Goal: Check status: Check status

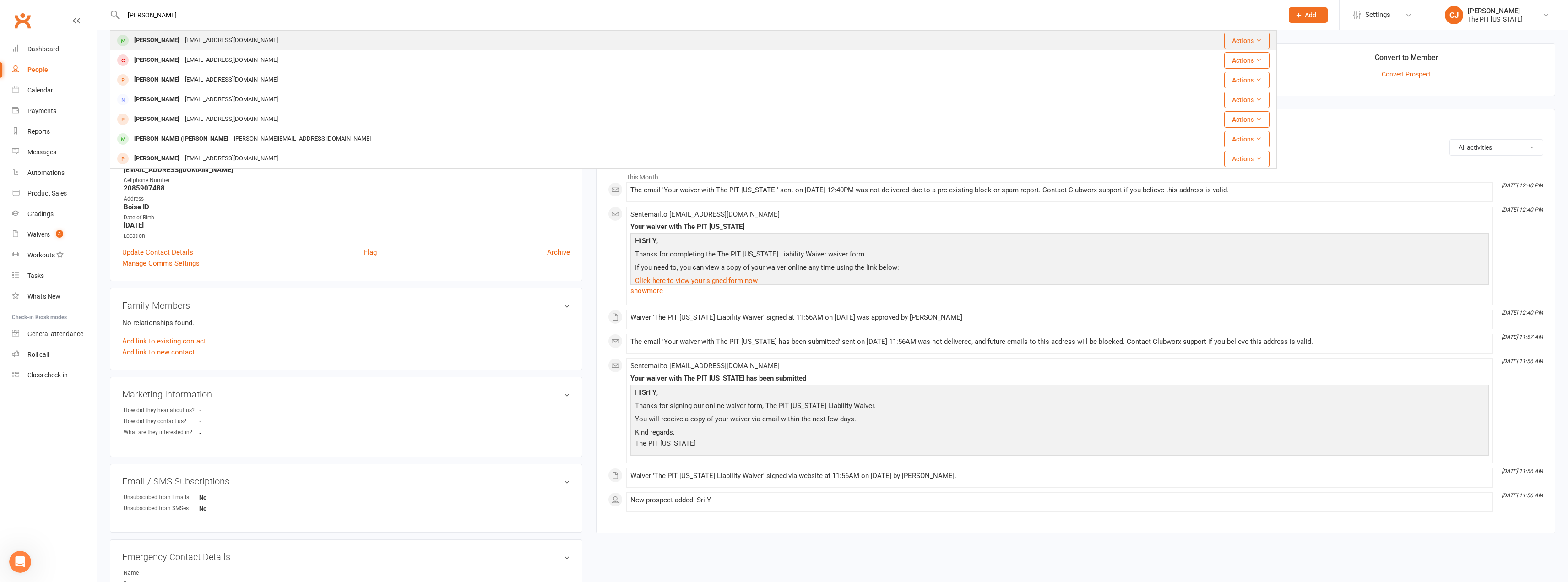
type input "[PERSON_NAME]"
click at [250, 36] on div "[EMAIL_ADDRESS][DOMAIN_NAME]" at bounding box center [231, 40] width 99 height 13
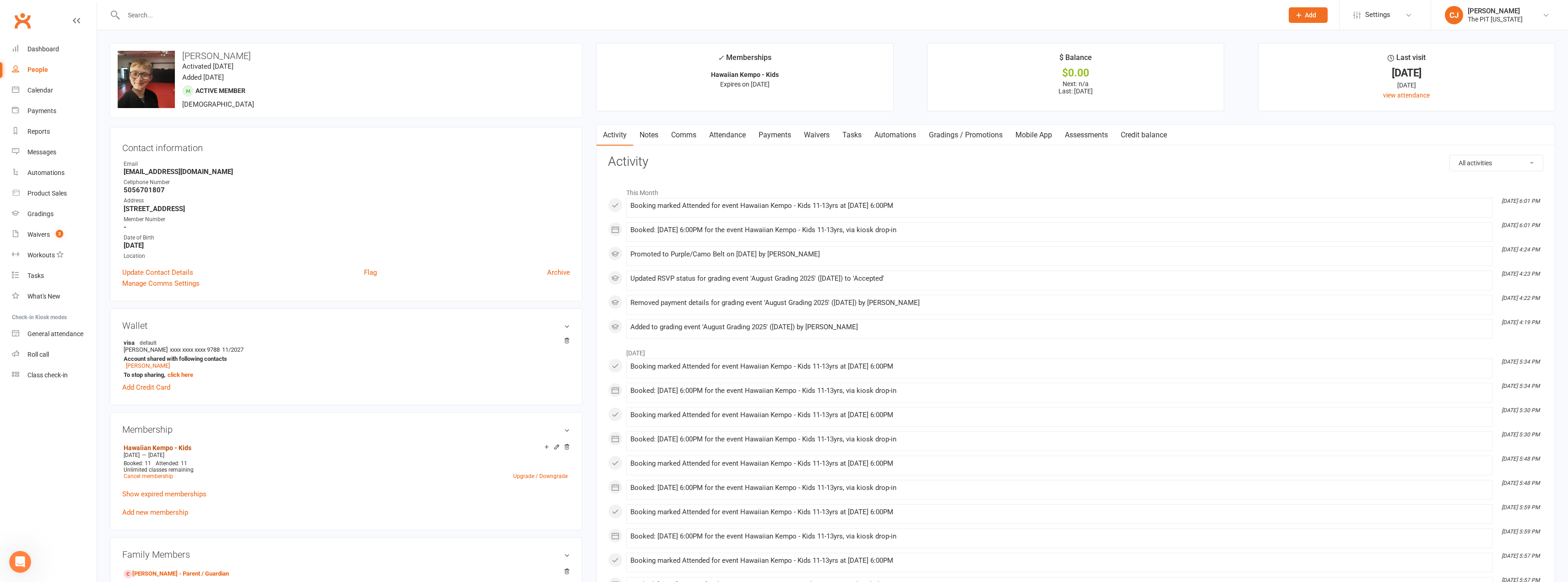
click at [172, 449] on link "Hawaiian Kempo - Kids" at bounding box center [157, 448] width 68 height 7
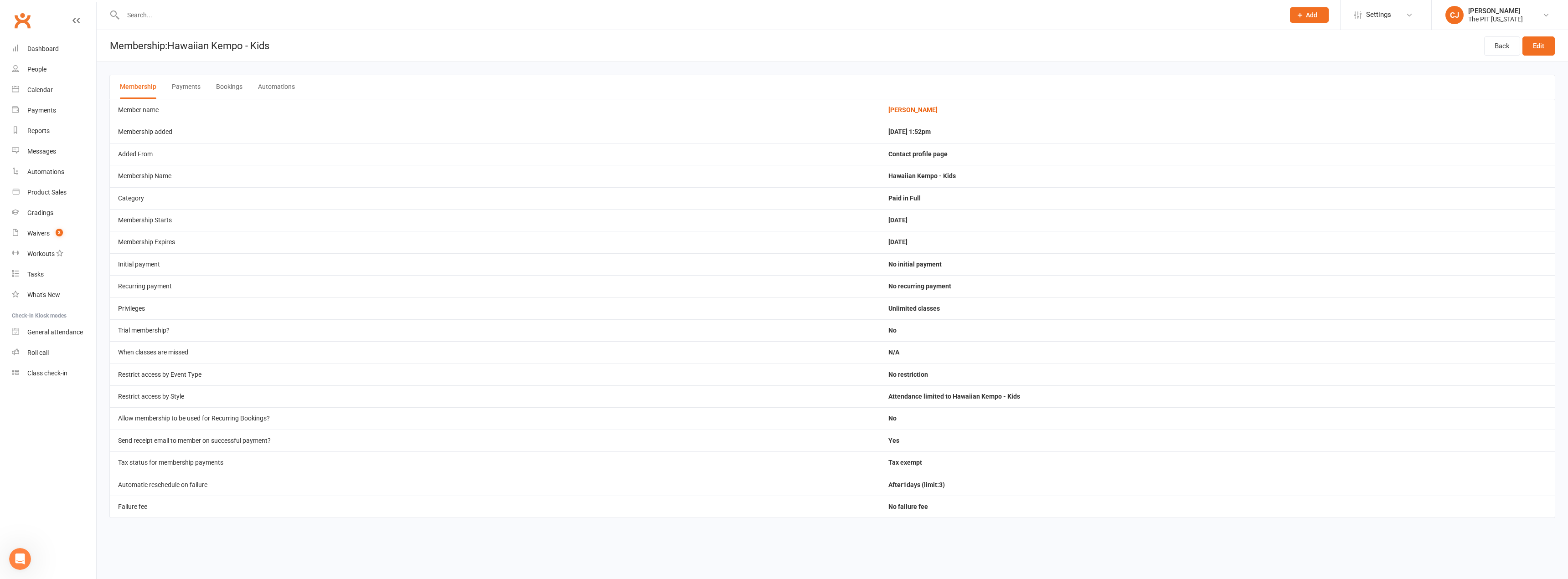
click at [187, 89] on button "Payments" at bounding box center [186, 87] width 28 height 24
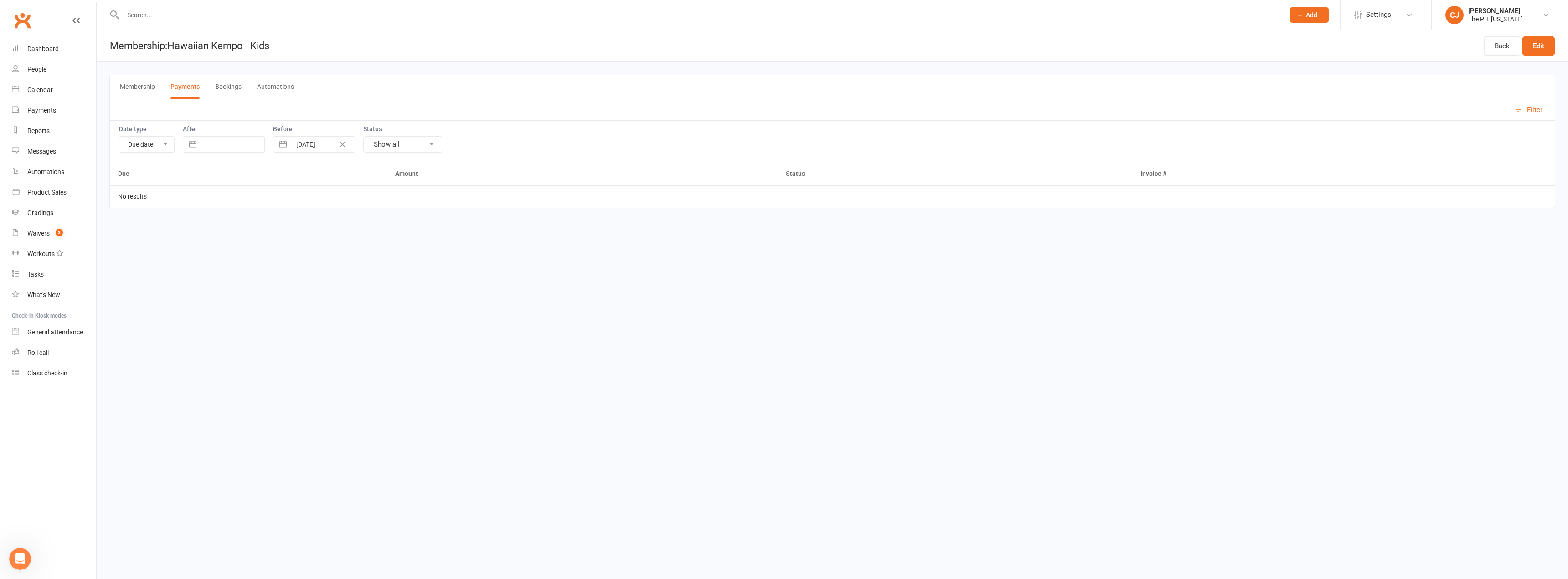
click at [256, 143] on input "text" at bounding box center [233, 145] width 64 height 16
select select "6"
select select "2025"
select select "7"
select select "2025"
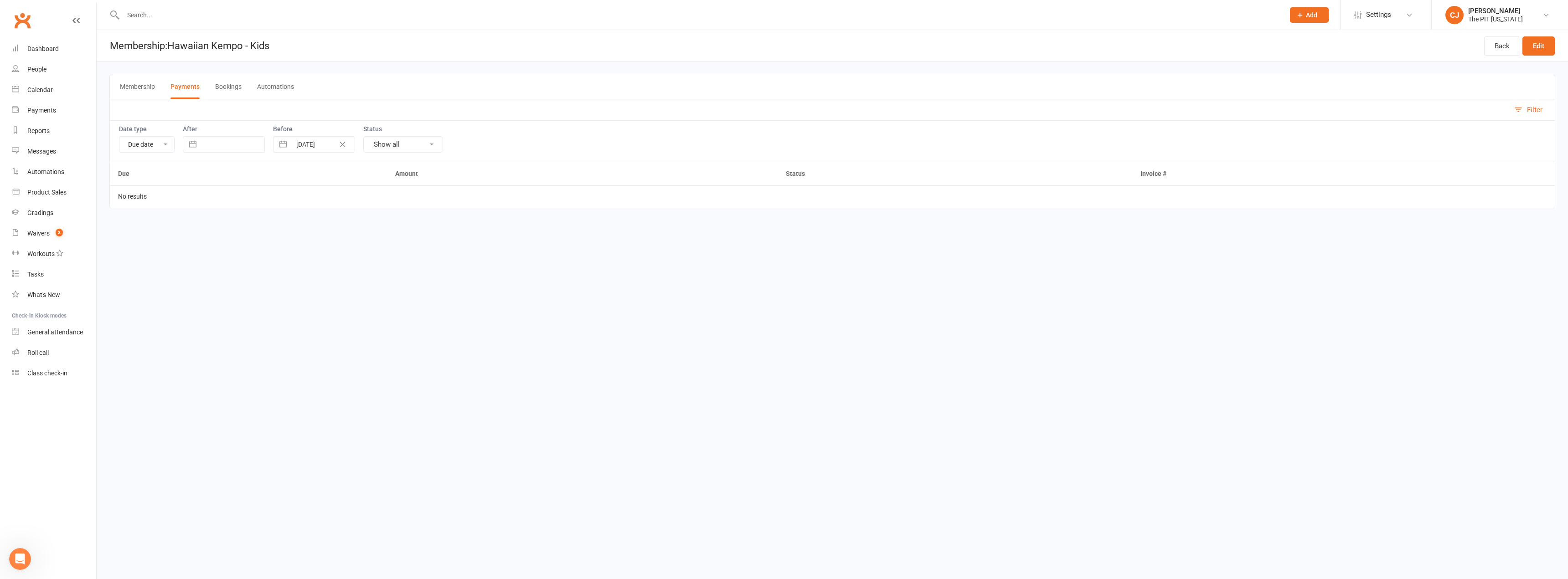
select select "8"
select select "2025"
click at [291, 179] on select "2035 2034 2033 2032 2031 2030 2029 2028 2027 2026 2025 2024 2023 2022 2021 2020…" at bounding box center [280, 182] width 27 height 11
select select "6"
select select "2024"
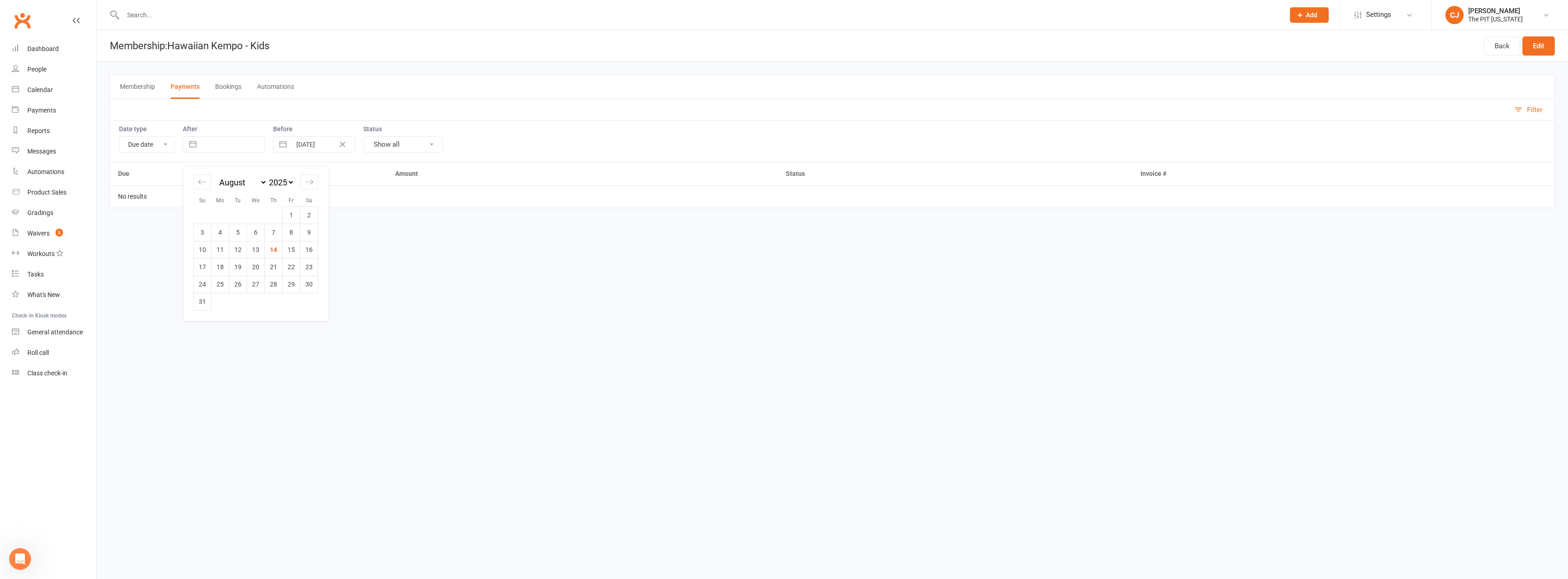
select select "7"
select select "2024"
select select "8"
select select "2024"
click at [277, 214] on td "1" at bounding box center [273, 215] width 18 height 18
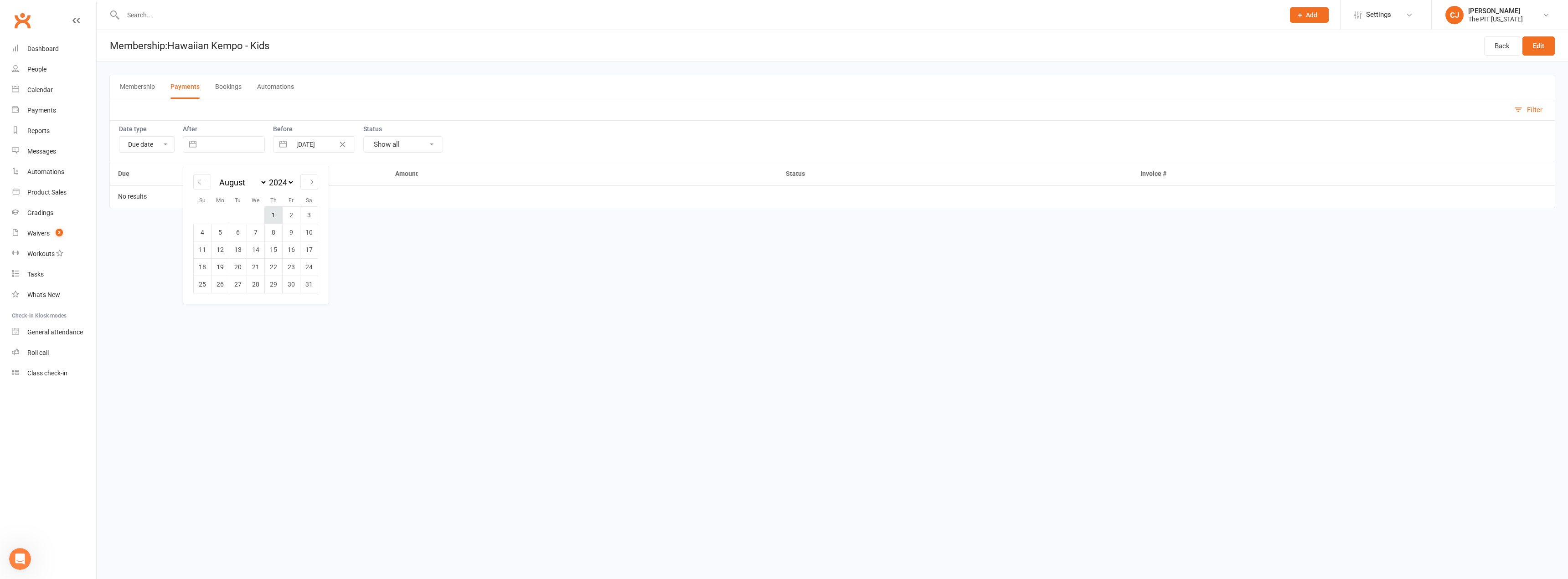
type input "[DATE]"
click at [423, 139] on button "Show all" at bounding box center [403, 144] width 80 height 17
click at [425, 147] on button "Show all" at bounding box center [403, 144] width 80 height 17
click at [141, 85] on button "Membership" at bounding box center [138, 87] width 35 height 24
